Goal: Check status

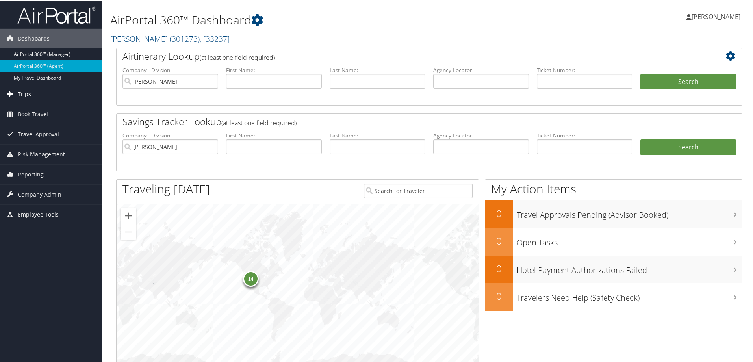
click at [59, 98] on link "Trips" at bounding box center [51, 93] width 102 height 20
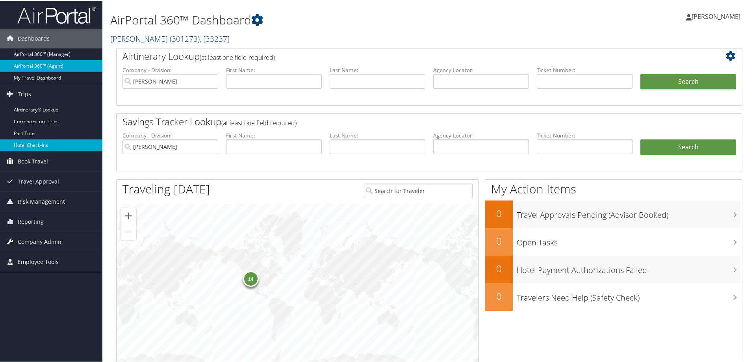
click at [62, 141] on link "Hotel Check-ins" at bounding box center [51, 145] width 102 height 12
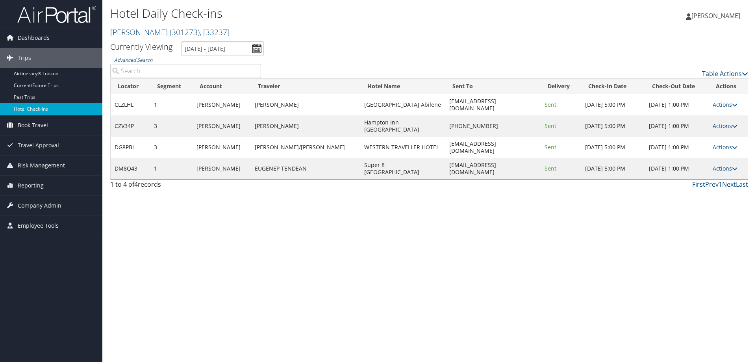
click at [225, 40] on div "Hotel Daily Check-ins Traeger ( 301273 ) , [ 33237 ] Traeger Traeger , [33237]" at bounding box center [322, 22] width 425 height 37
click at [222, 46] on input "10/7/2025 - 10/7/2025" at bounding box center [222, 48] width 83 height 15
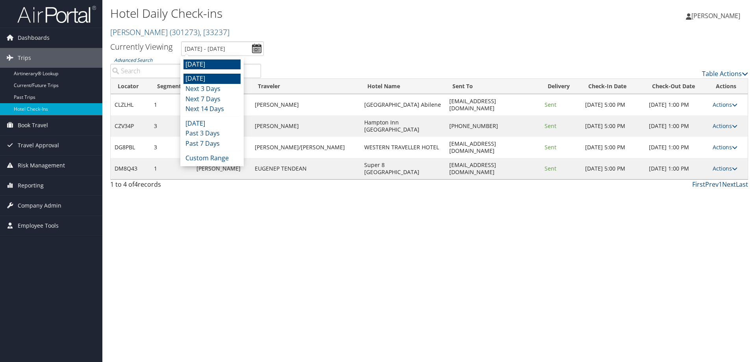
click at [215, 79] on li "Today" at bounding box center [212, 79] width 57 height 10
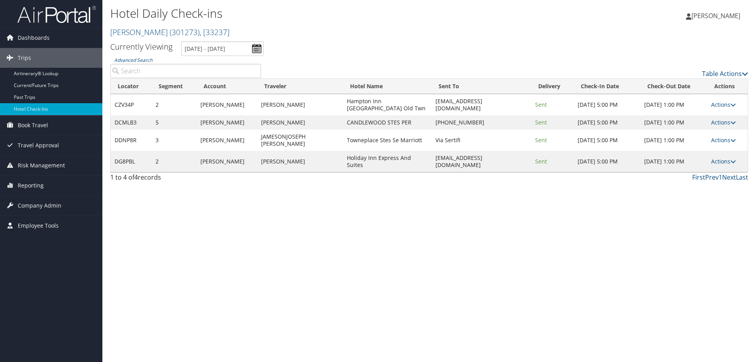
click at [358, 172] on div "1 to 4 of 4 records First Prev 1 Next Last" at bounding box center [429, 178] width 650 height 13
click at [234, 42] on input "10/6/2025 - 10/6/2025" at bounding box center [222, 48] width 83 height 15
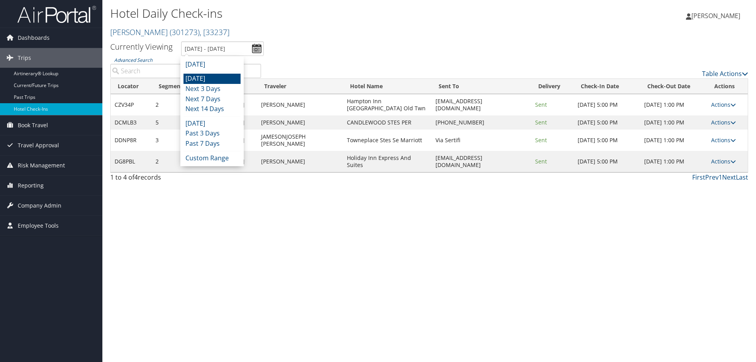
click at [228, 74] on li "Today" at bounding box center [212, 79] width 57 height 10
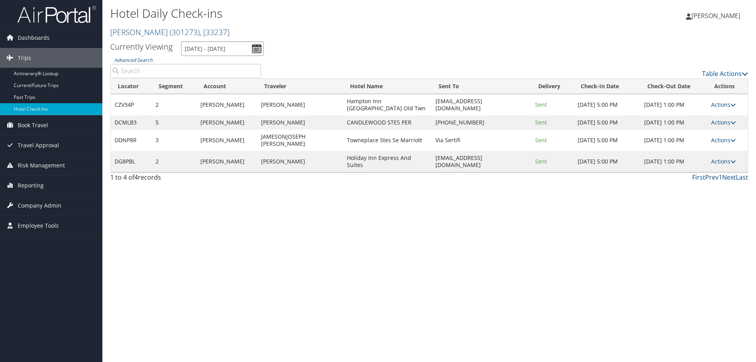
click at [234, 53] on input "10/6/2025 - 10/6/2025" at bounding box center [222, 48] width 83 height 15
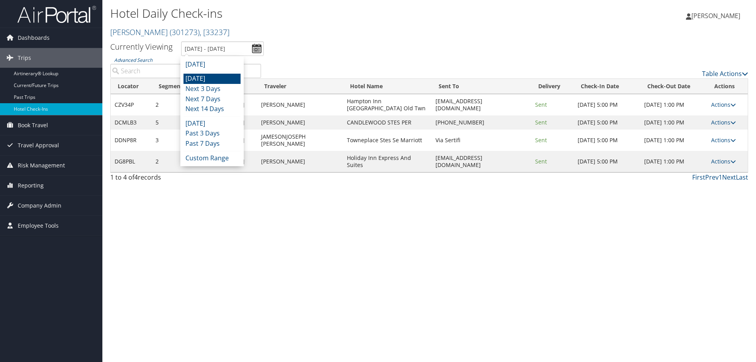
click at [226, 80] on li "Today" at bounding box center [212, 79] width 57 height 10
type input "10/6/2025 - 10/6/2025"
